Goal: Information Seeking & Learning: Understand process/instructions

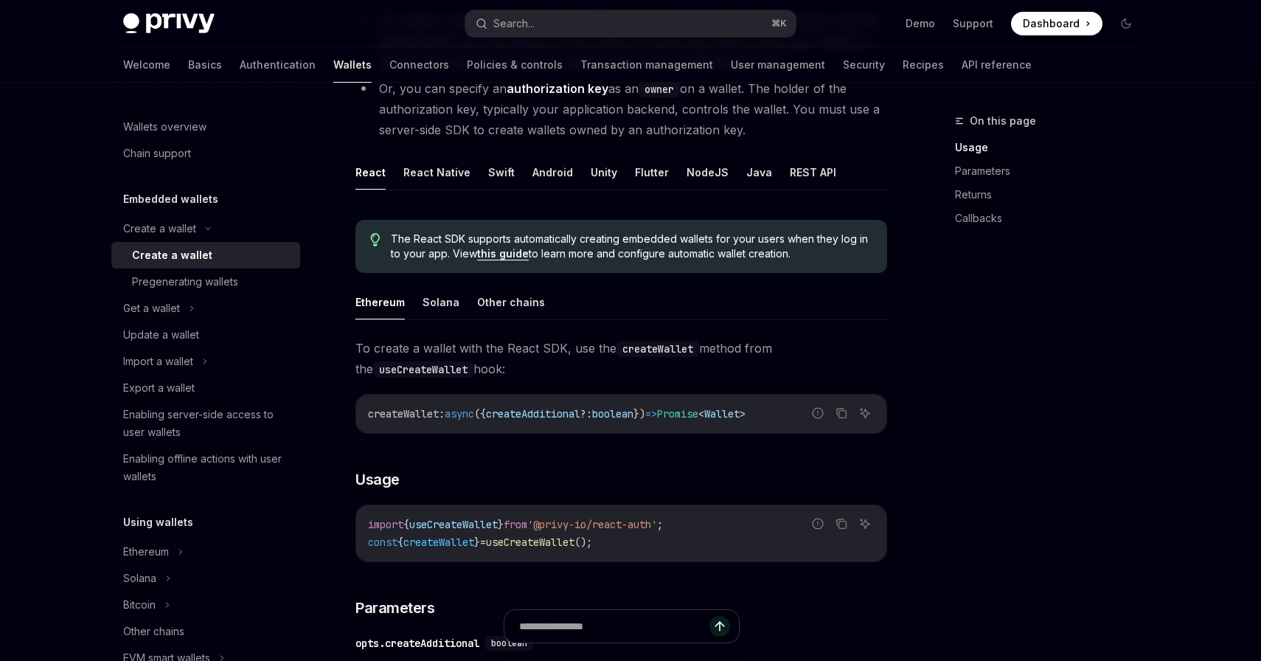
scroll to position [257, 0]
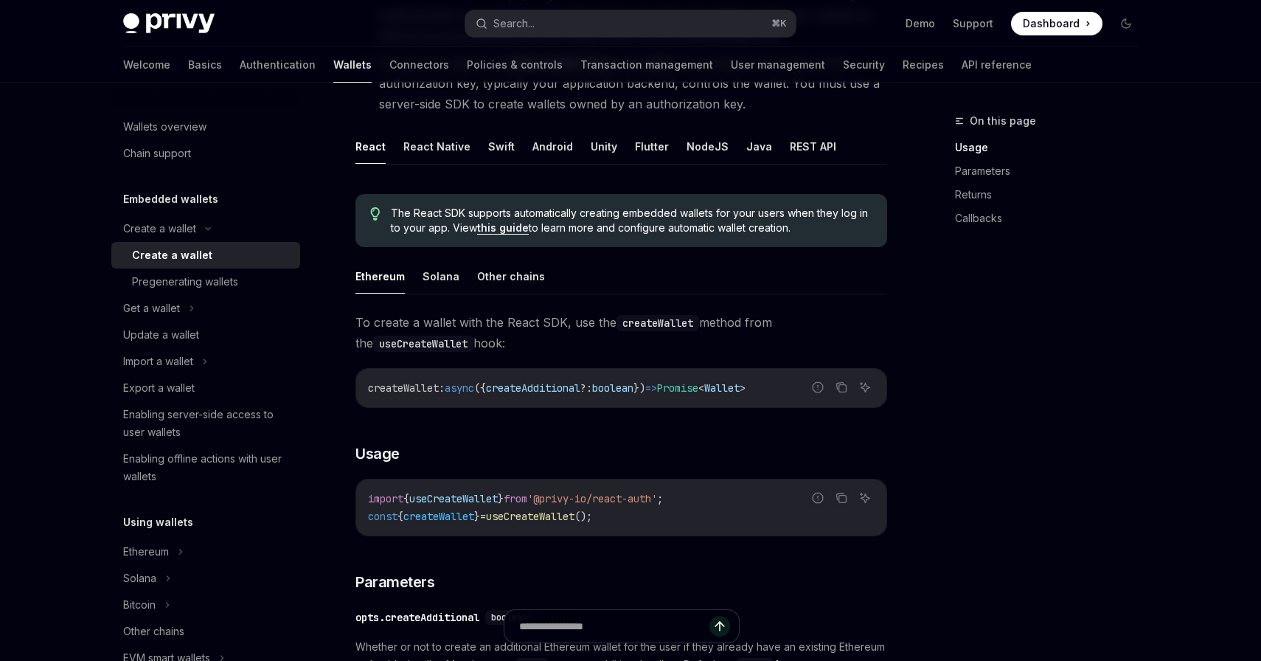
drag, startPoint x: 605, startPoint y: 513, endPoint x: 513, endPoint y: 513, distance: 91.5
click at [513, 513] on span "const { createWallet } = useCreateWallet ();" at bounding box center [480, 516] width 224 height 13
copy span "seCreateWallet"
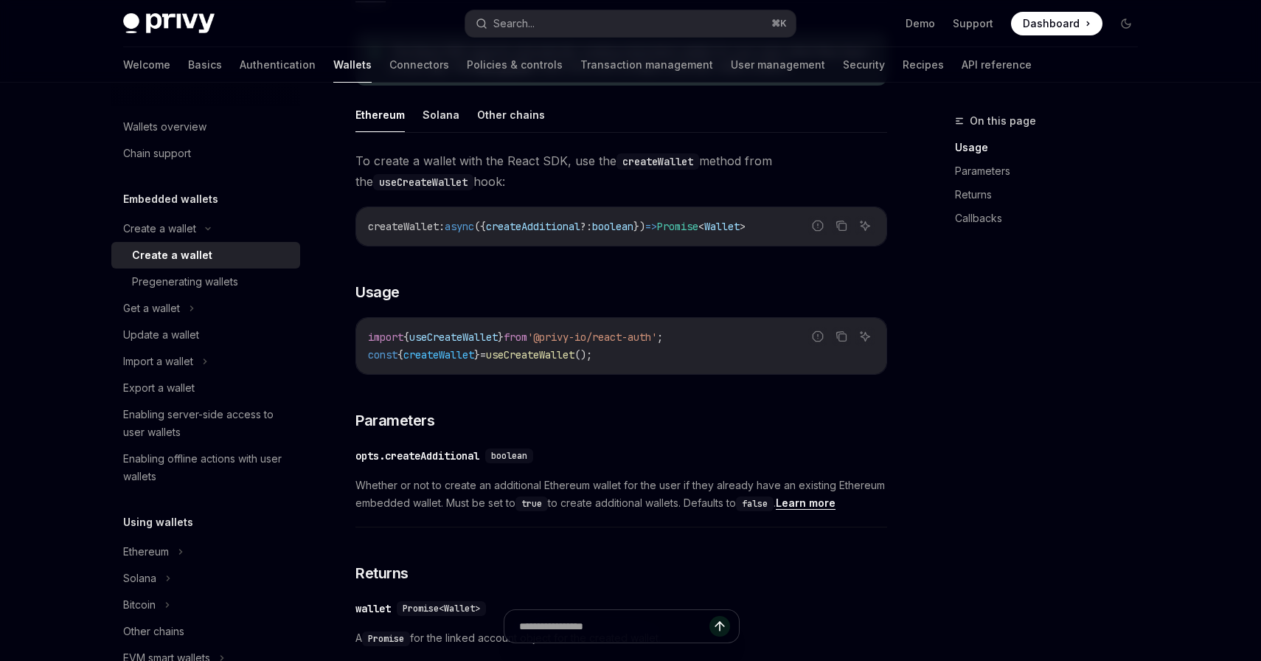
scroll to position [412, 0]
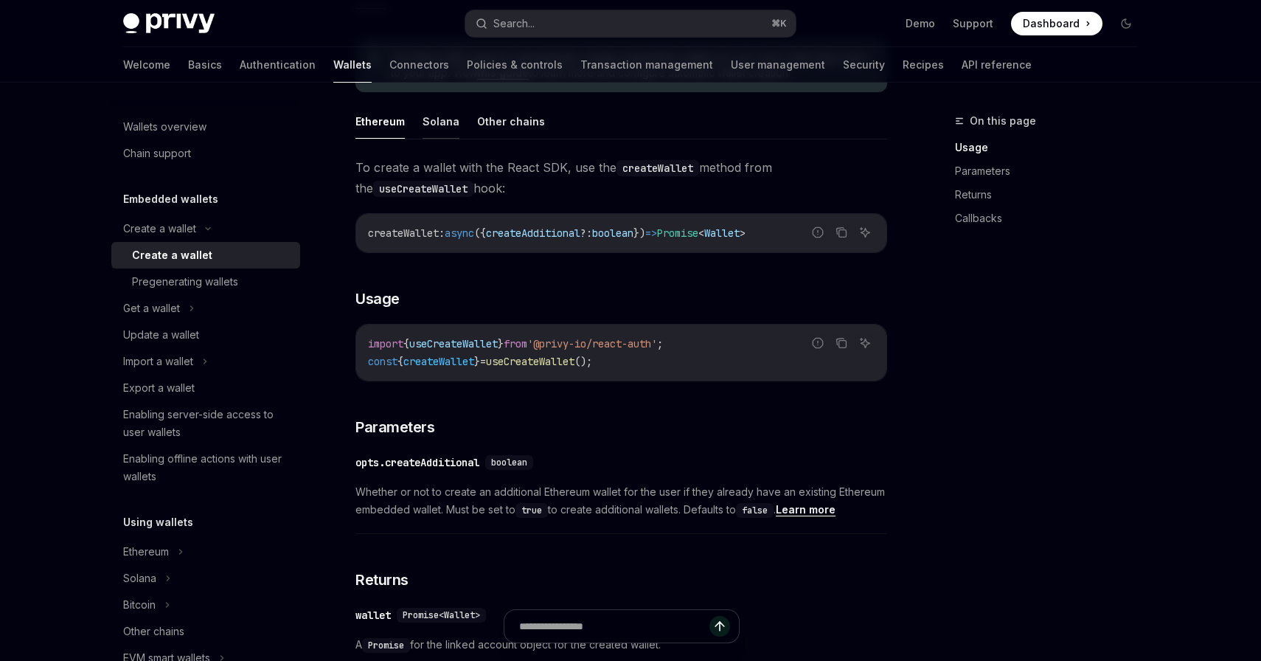
click at [430, 128] on button "Solana" at bounding box center [441, 121] width 37 height 35
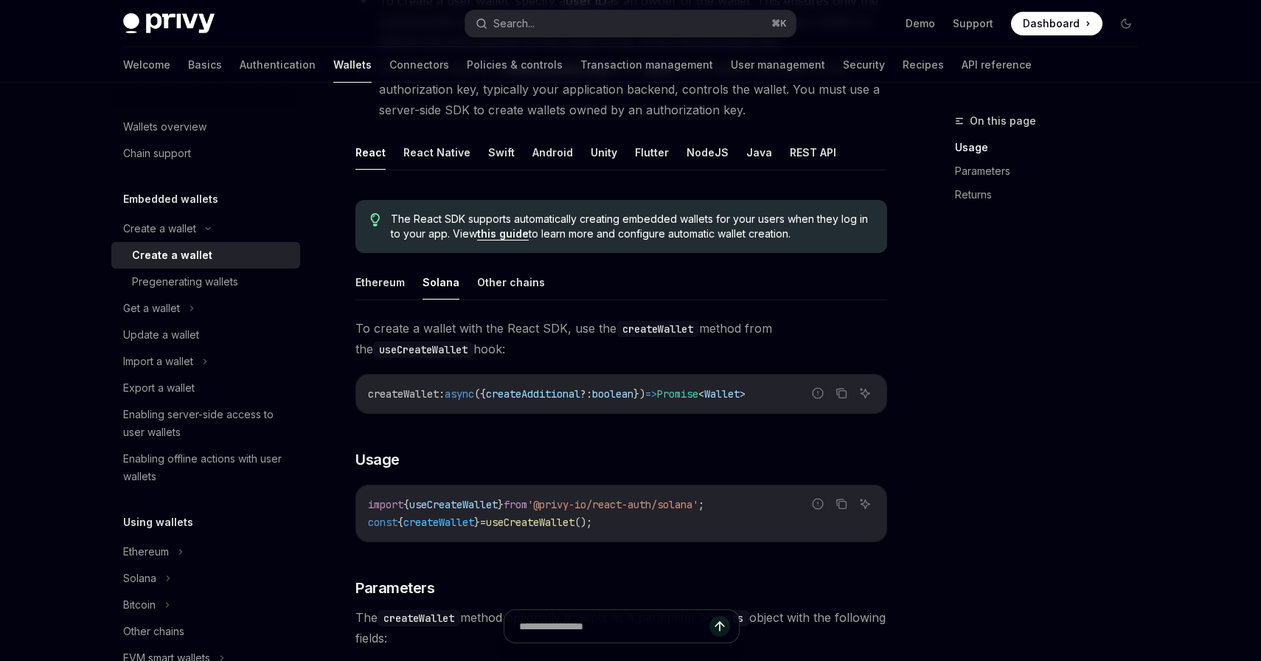
scroll to position [251, 0]
click at [372, 285] on button "Ethereum" at bounding box center [380, 283] width 49 height 35
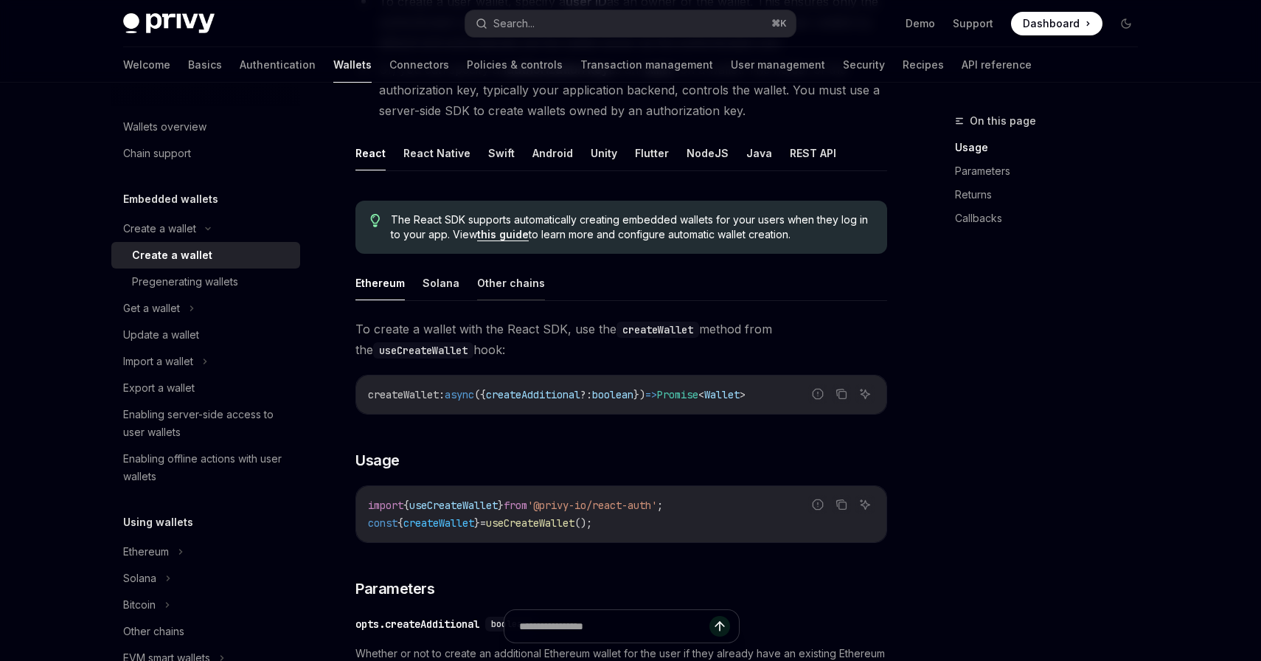
click at [507, 280] on button "Other chains" at bounding box center [511, 283] width 68 height 35
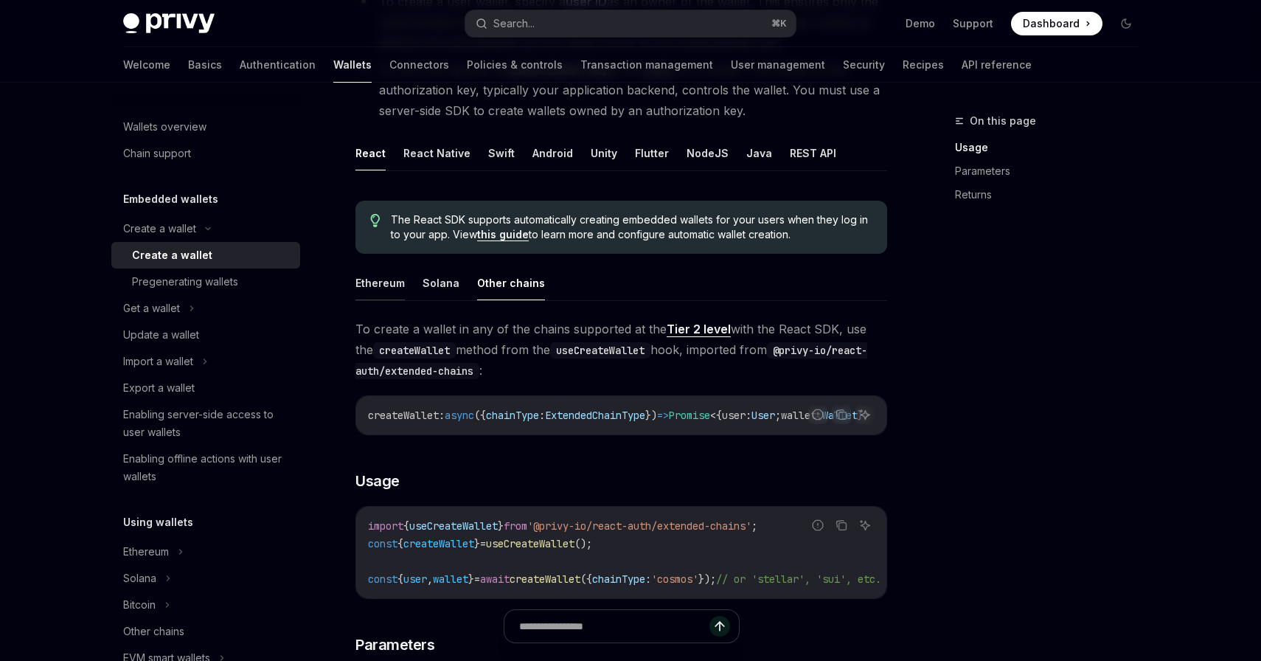
click at [367, 284] on button "Ethereum" at bounding box center [380, 283] width 49 height 35
type textarea "*"
